Goal: Information Seeking & Learning: Learn about a topic

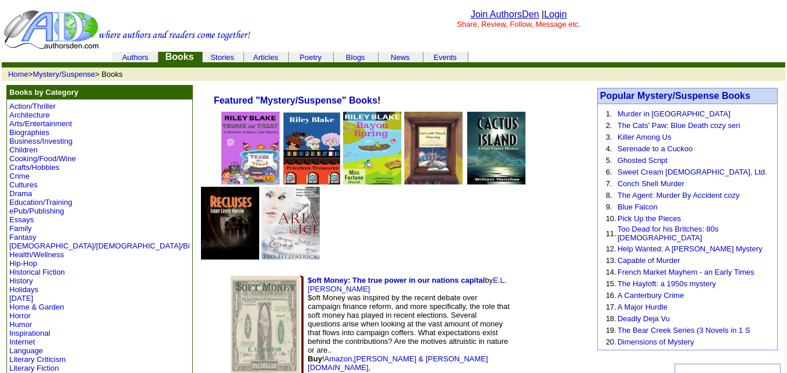
click at [138, 55] on link "Authors" at bounding box center [135, 57] width 26 height 9
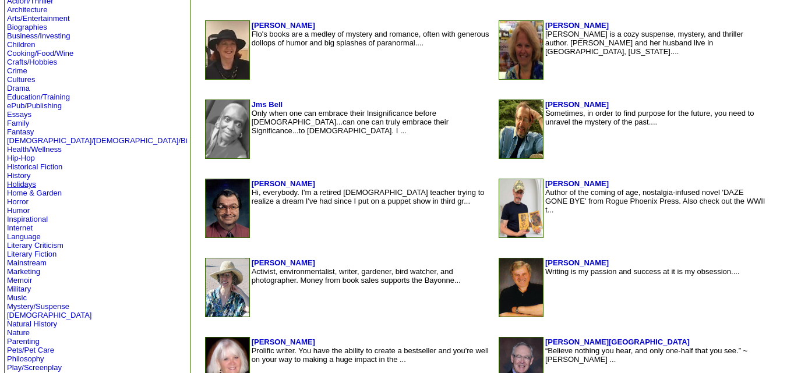
scroll to position [278, 0]
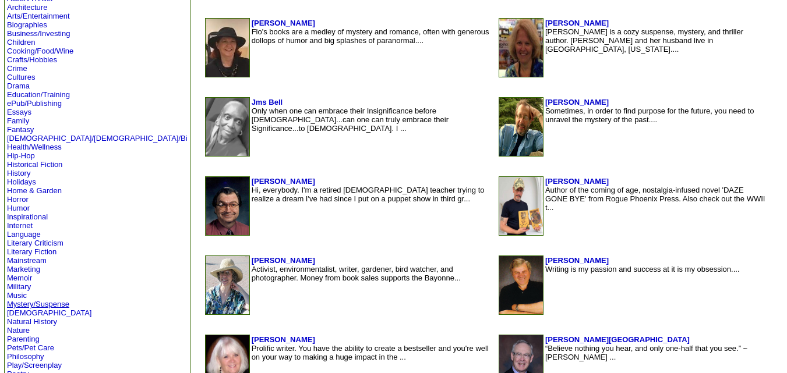
click at [26, 306] on link "Mystery/Suspense" at bounding box center [38, 304] width 62 height 9
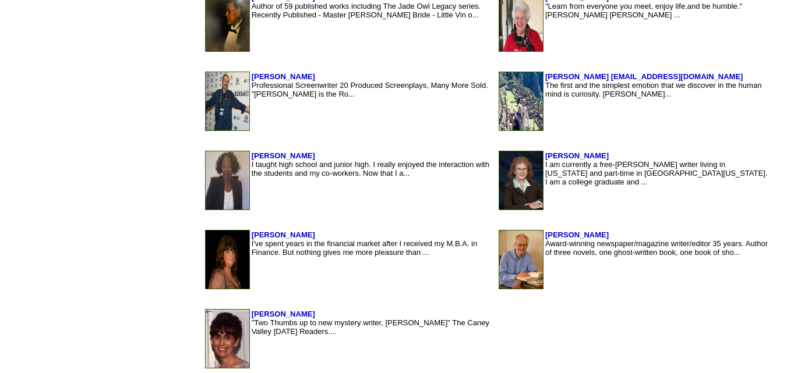
scroll to position [1108, 0]
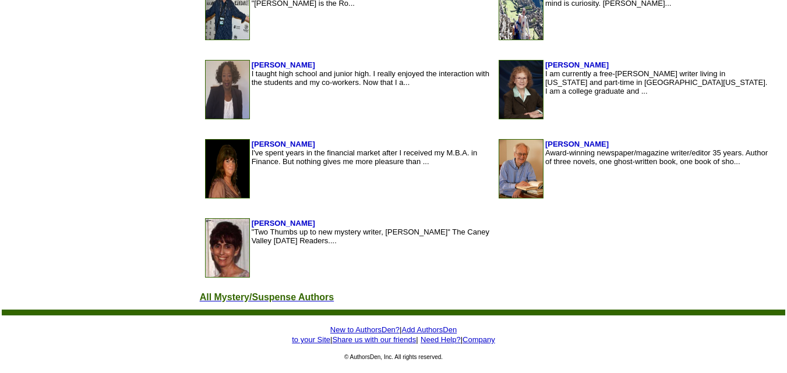
click at [200, 298] on font "All Mystery/Suspense Authors" at bounding box center [267, 297] width 135 height 10
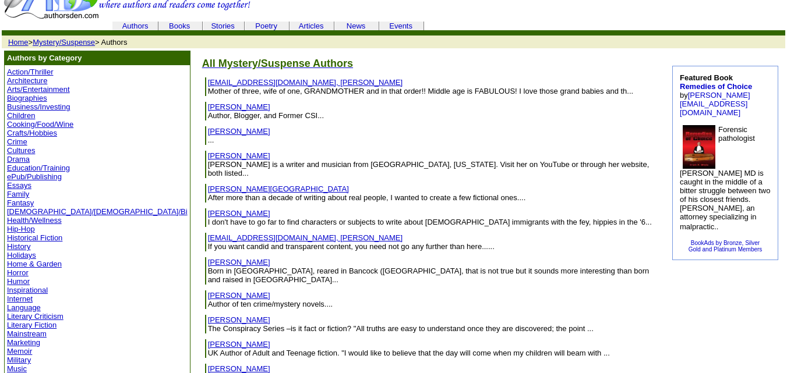
scroll to position [68, 0]
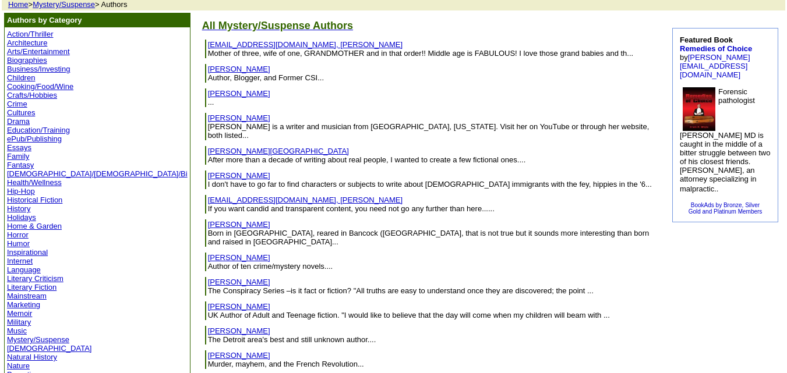
click at [22, 237] on link "Horror" at bounding box center [18, 235] width 22 height 9
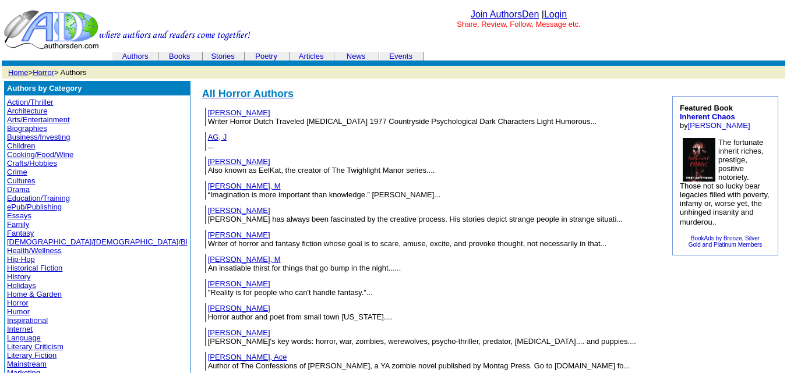
scroll to position [76, 0]
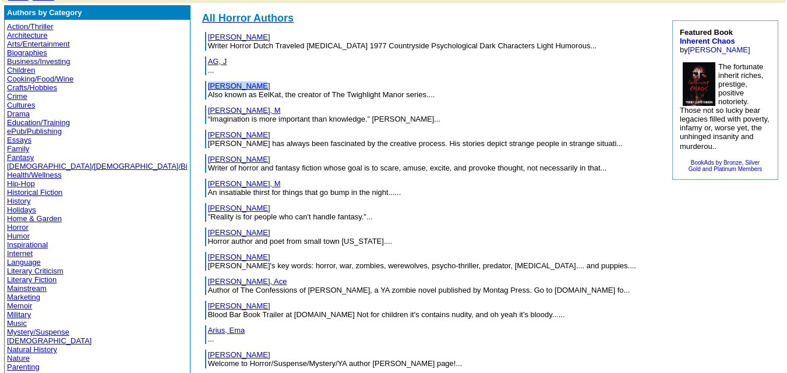
drag, startPoint x: 176, startPoint y: 83, endPoint x: 130, endPoint y: 86, distance: 46.1
click at [207, 86] on td "[PERSON_NAME] Also known as [PERSON_NAME], the creator of The Twighlight Manor …" at bounding box center [432, 90] width 450 height 19
copy link "[PERSON_NAME]"
